Goal: Task Accomplishment & Management: Manage account settings

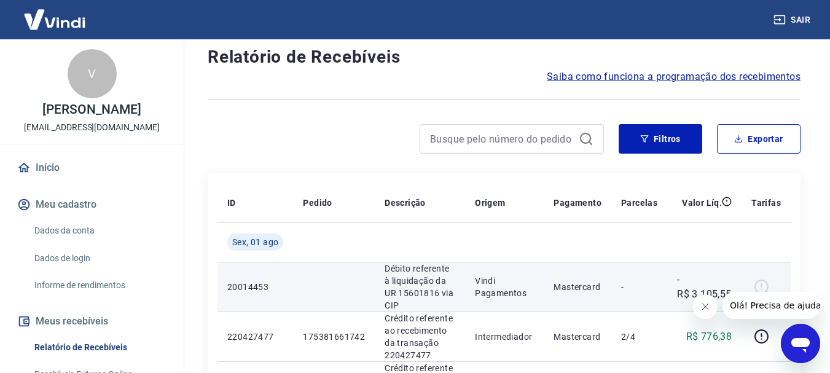
scroll to position [123, 0]
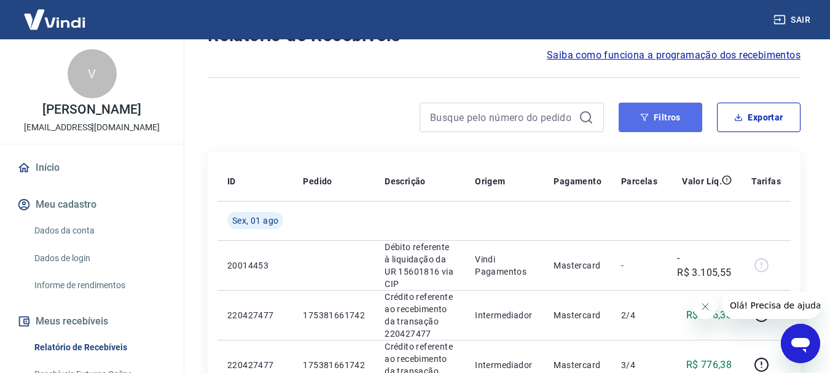
click at [661, 117] on button "Filtros" at bounding box center [660, 117] width 84 height 29
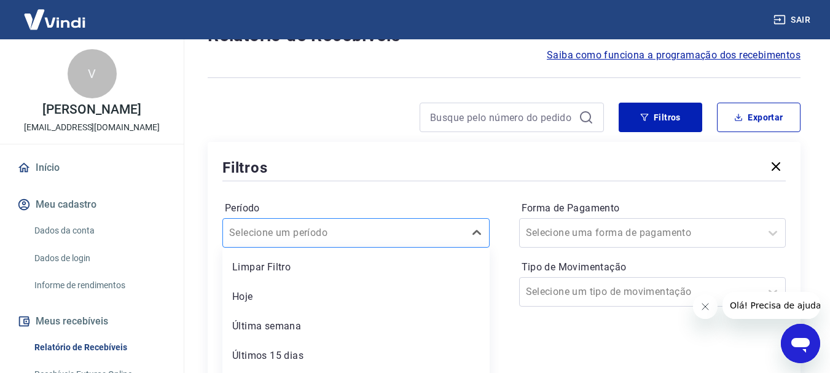
click at [440, 235] on div "option Hoje focused, 2 of 7. 7 results available. Use Up and Down to choose opt…" at bounding box center [355, 232] width 267 height 29
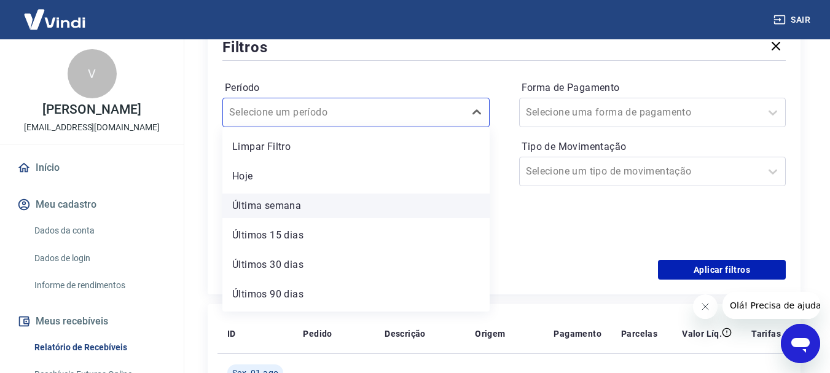
scroll to position [27, 0]
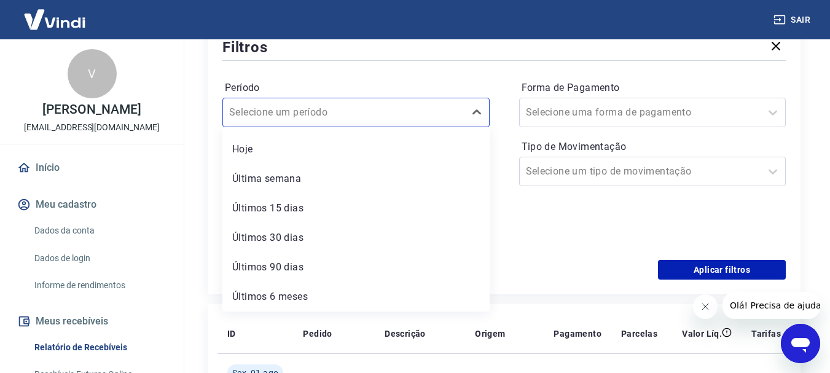
click at [585, 239] on div "Forma de Pagamento Selecione uma forma de pagamento Tipo de Movimentação Seleci…" at bounding box center [652, 161] width 267 height 167
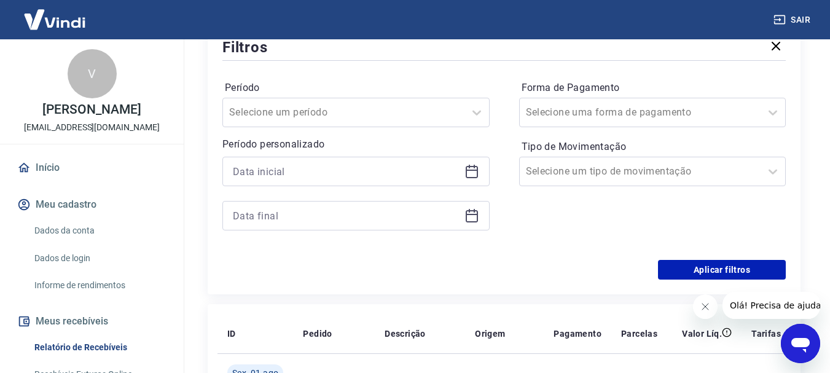
click at [472, 168] on icon at bounding box center [471, 171] width 15 height 15
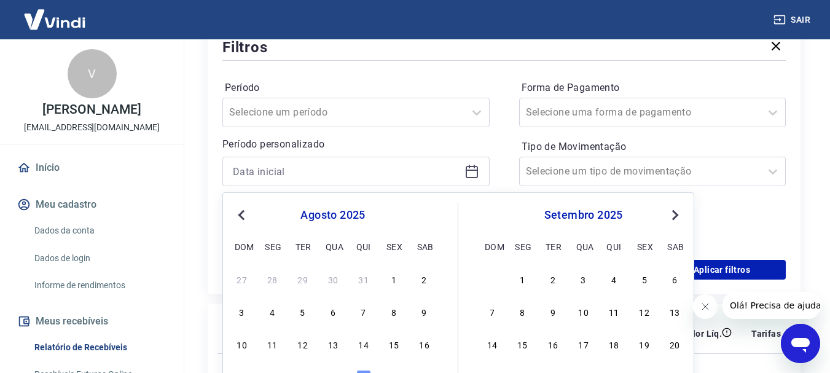
click at [243, 220] on span "Previous Month" at bounding box center [243, 215] width 0 height 14
drag, startPoint x: 299, startPoint y: 278, endPoint x: 330, endPoint y: 255, distance: 38.2
click at [300, 278] on div "1" at bounding box center [302, 278] width 15 height 15
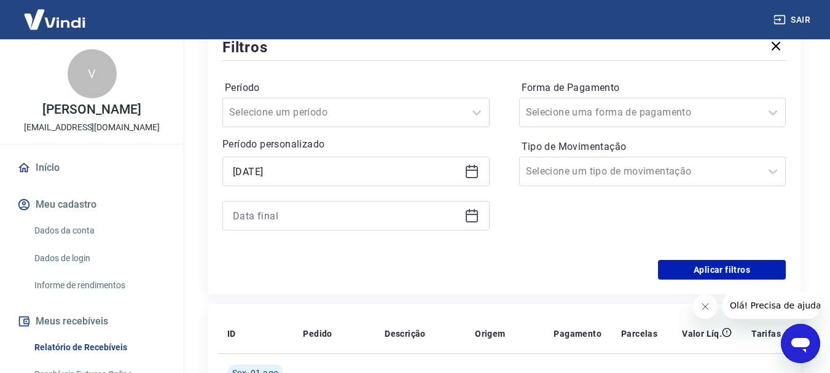
click at [464, 213] on icon at bounding box center [471, 215] width 15 height 15
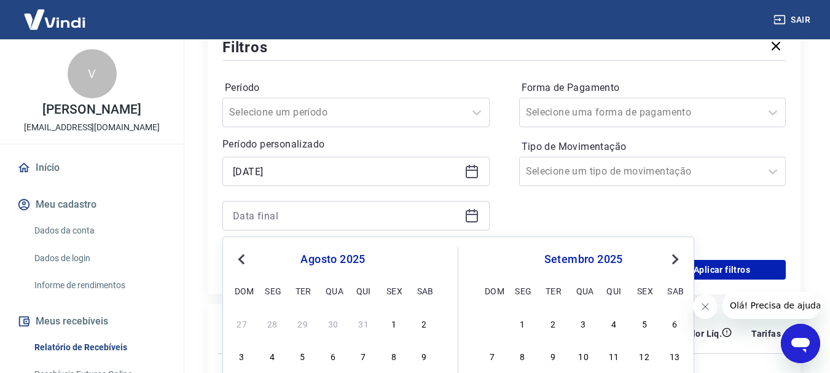
click at [469, 169] on icon at bounding box center [471, 171] width 15 height 15
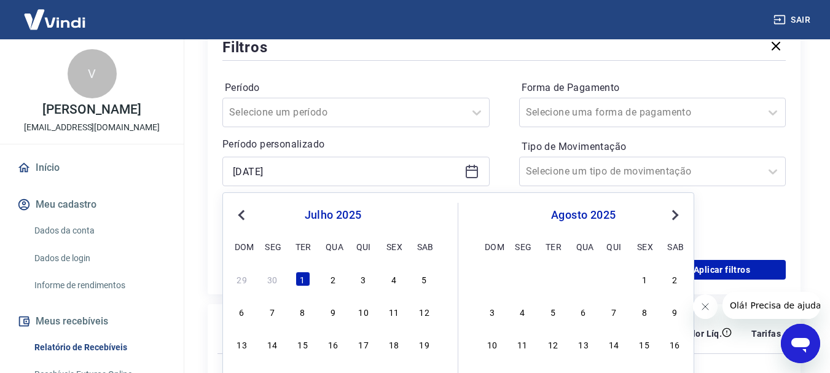
click at [243, 214] on span "Previous Month" at bounding box center [243, 215] width 0 height 14
click at [238, 278] on div "1" at bounding box center [242, 278] width 15 height 15
type input "[DATE]"
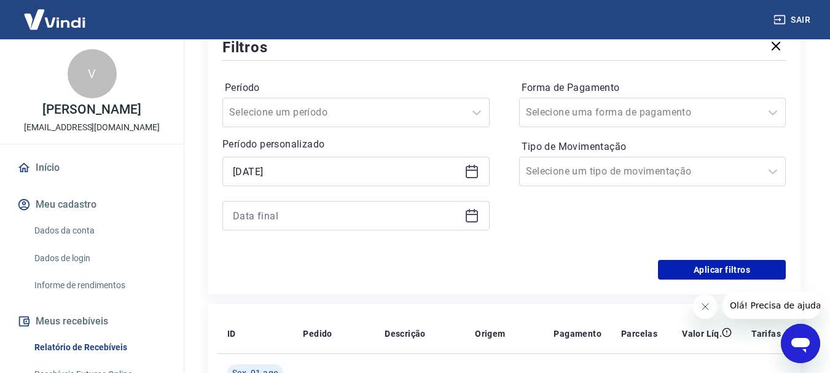
click at [471, 216] on icon at bounding box center [471, 215] width 15 height 15
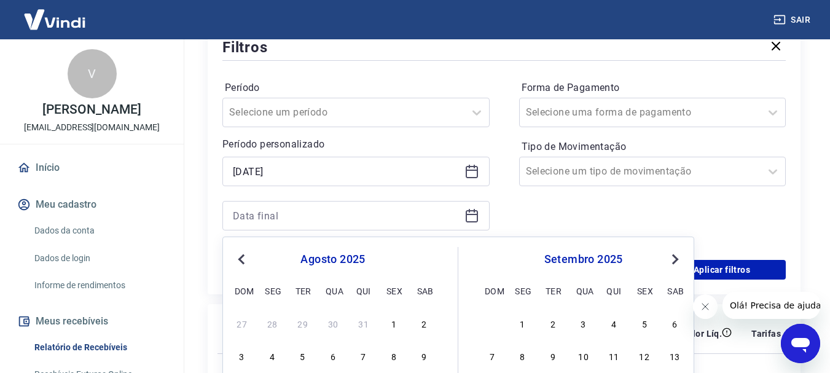
click at [243, 259] on span "Previous Month" at bounding box center [243, 259] width 0 height 14
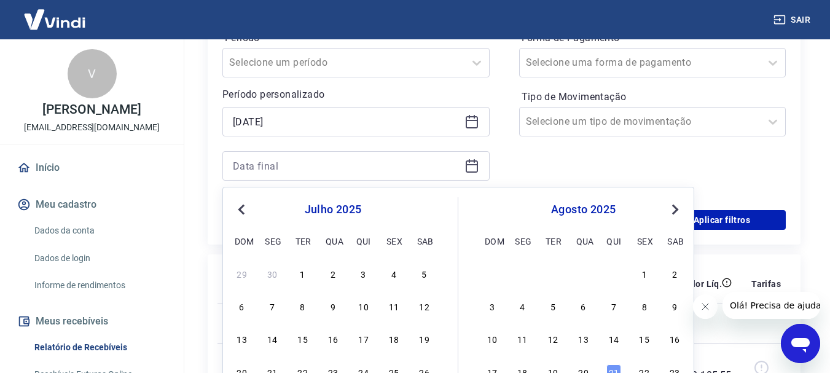
scroll to position [366, 0]
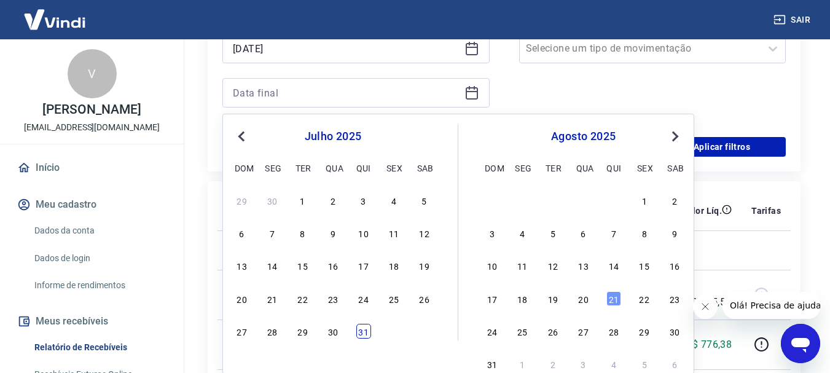
click at [363, 333] on div "31" at bounding box center [363, 331] width 15 height 15
type input "[DATE]"
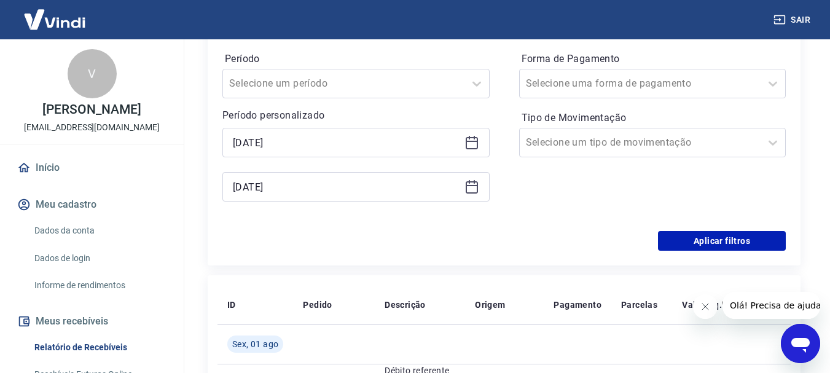
scroll to position [243, 0]
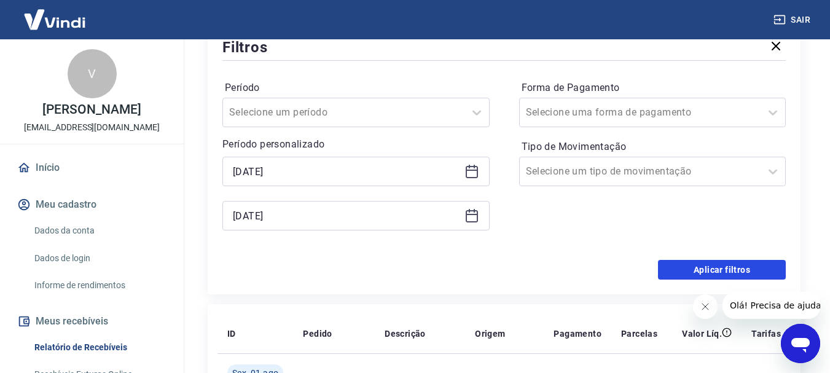
click at [736, 269] on button "Aplicar filtros" at bounding box center [722, 270] width 128 height 20
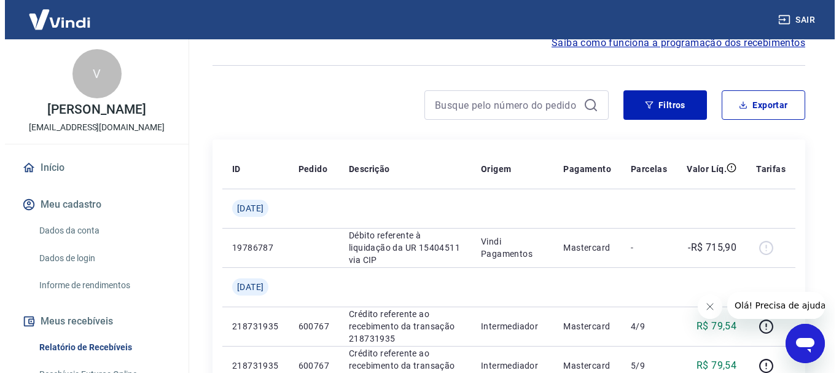
scroll to position [114, 0]
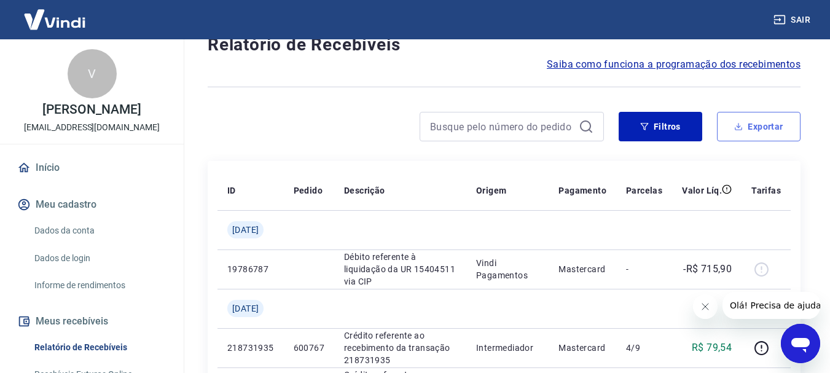
click at [760, 126] on button "Exportar" at bounding box center [759, 126] width 84 height 29
type input "[DATE]"
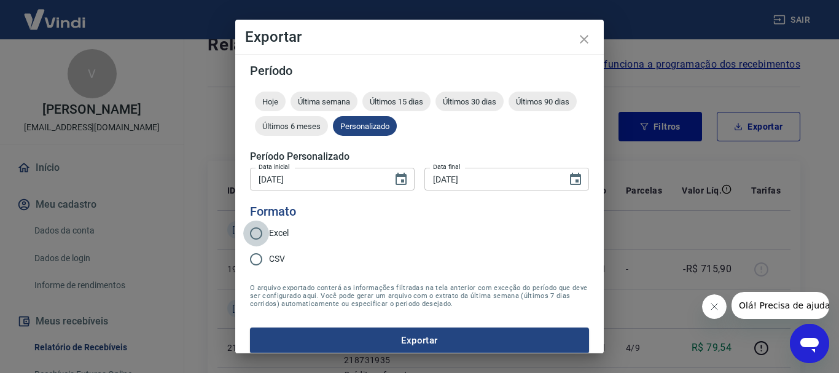
click at [255, 233] on input "Excel" at bounding box center [256, 233] width 26 height 26
radio input "true"
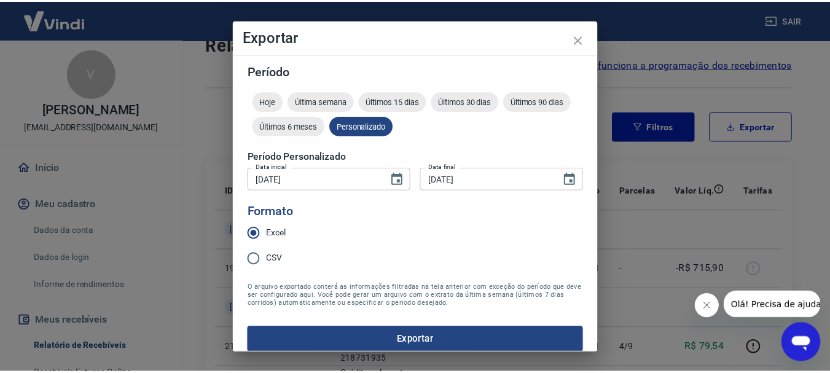
scroll to position [10, 0]
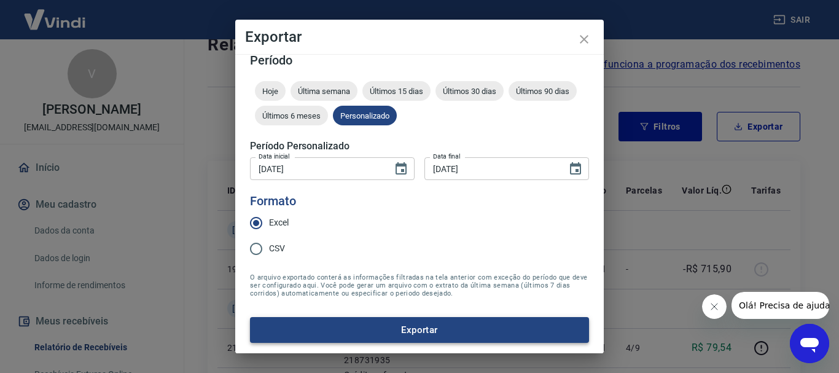
click at [420, 323] on button "Exportar" at bounding box center [419, 330] width 339 height 26
